Goal: Information Seeking & Learning: Find specific fact

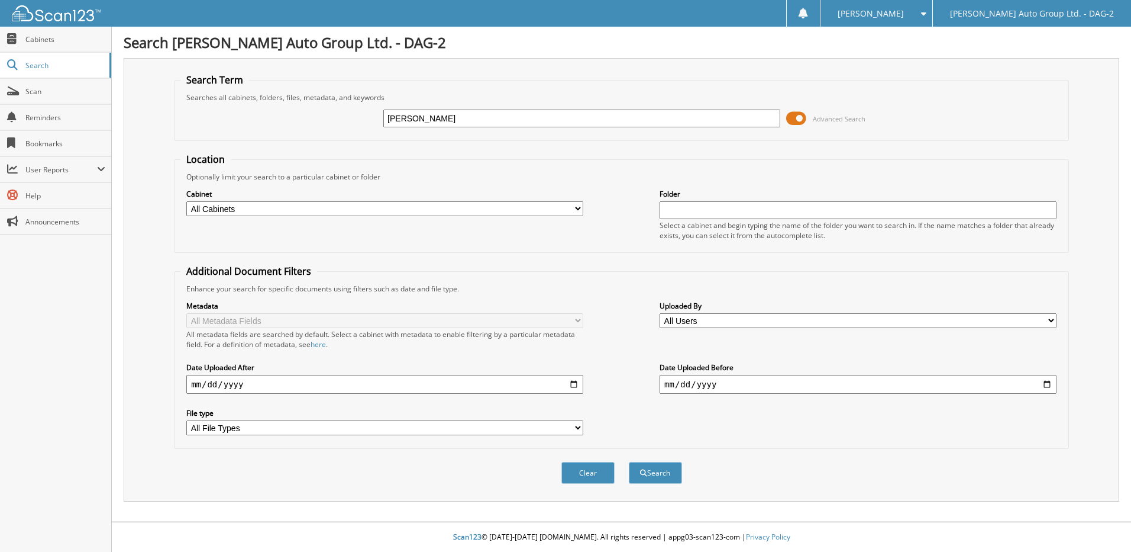
type input "[PERSON_NAME]"
click at [629, 462] on button "Search" at bounding box center [655, 473] width 53 height 22
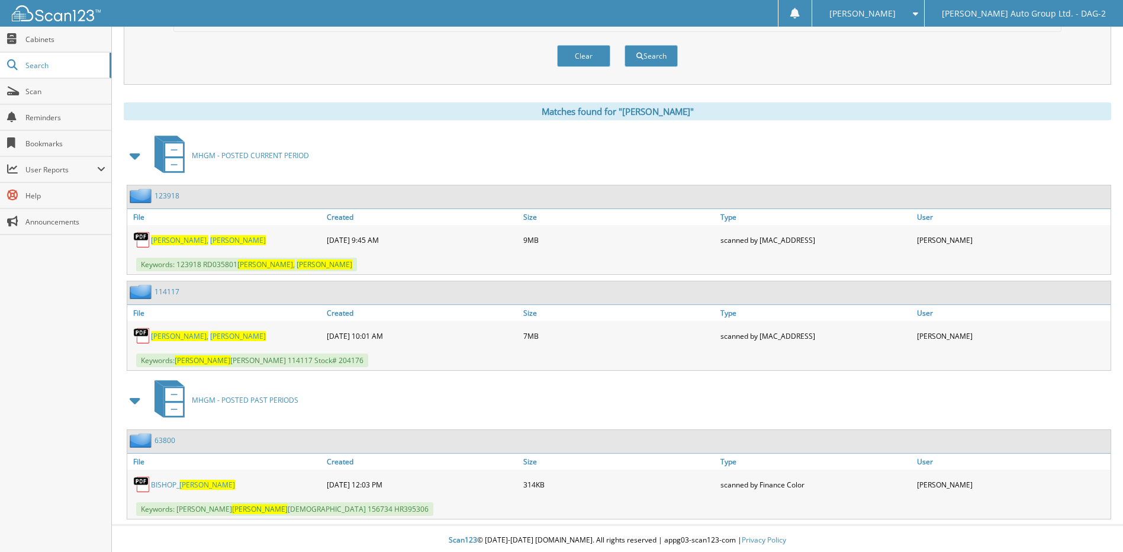
scroll to position [420, 0]
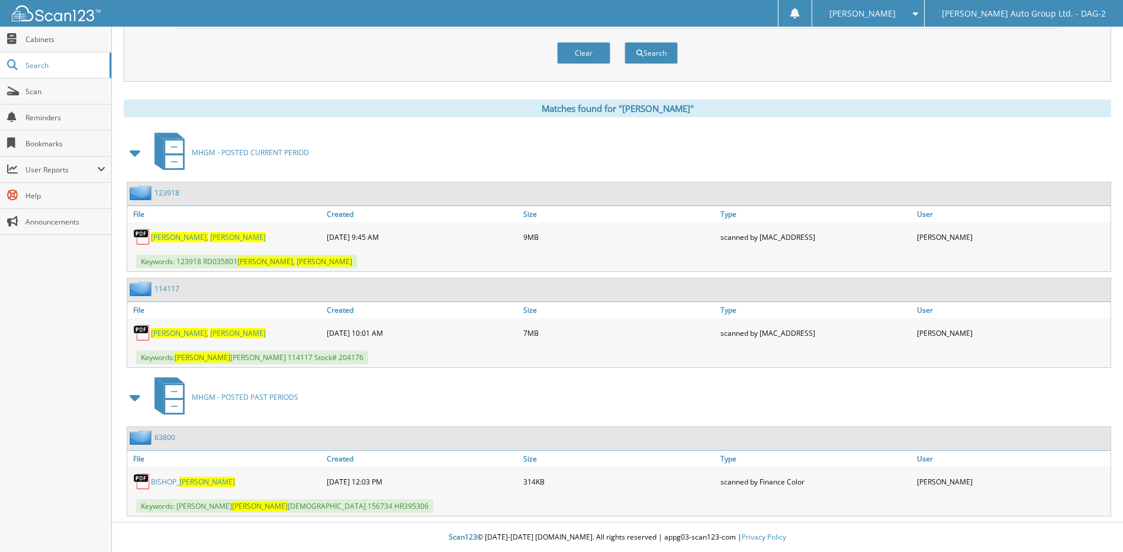
click at [161, 334] on span "[PERSON_NAME]," at bounding box center [179, 333] width 57 height 10
